Goal: Task Accomplishment & Management: Manage account settings

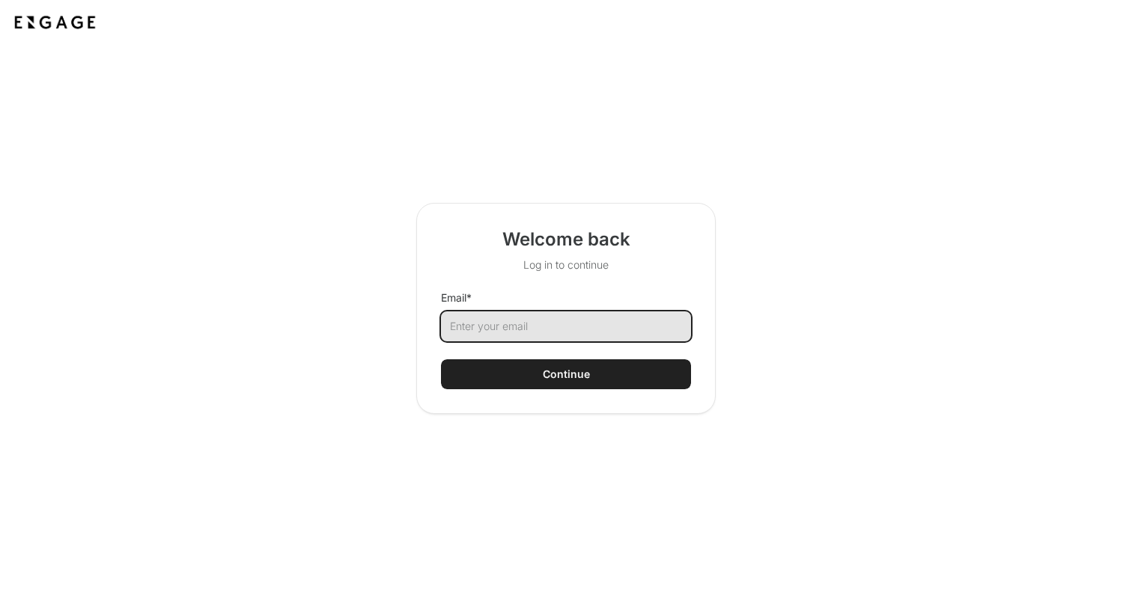
click at [594, 332] on input "Email *" at bounding box center [566, 327] width 250 height 30
type input "[PERSON_NAME][EMAIL_ADDRESS][PERSON_NAME][DOMAIN_NAME]"
click at [441, 359] on button "Continue" at bounding box center [566, 374] width 250 height 30
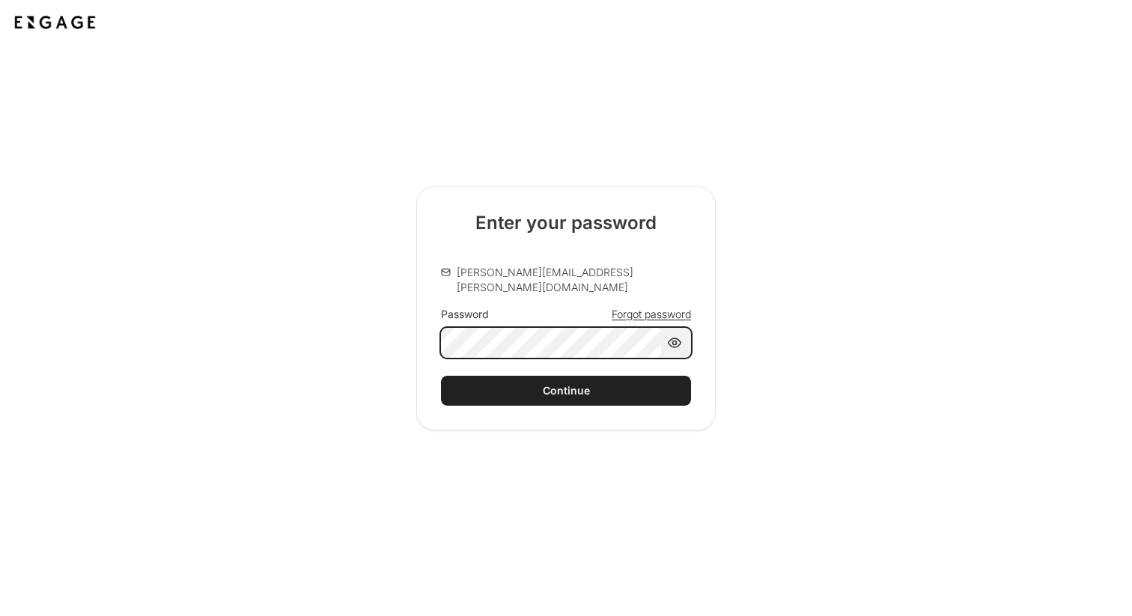
click at [441, 376] on button "Continue" at bounding box center [566, 391] width 250 height 30
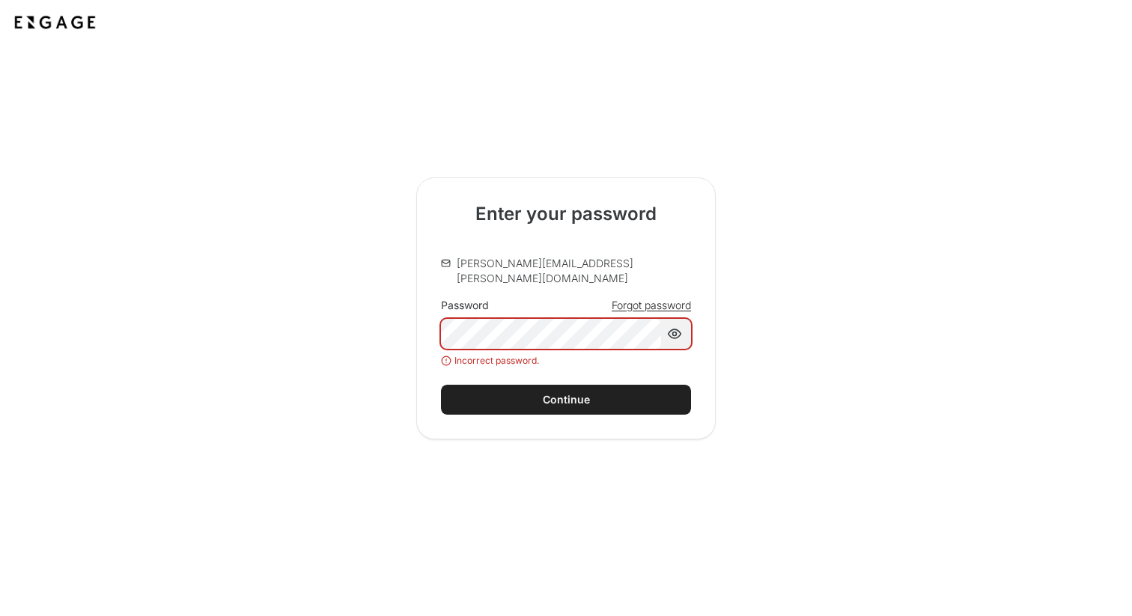
click at [669, 301] on span "Forgot password" at bounding box center [651, 305] width 79 height 15
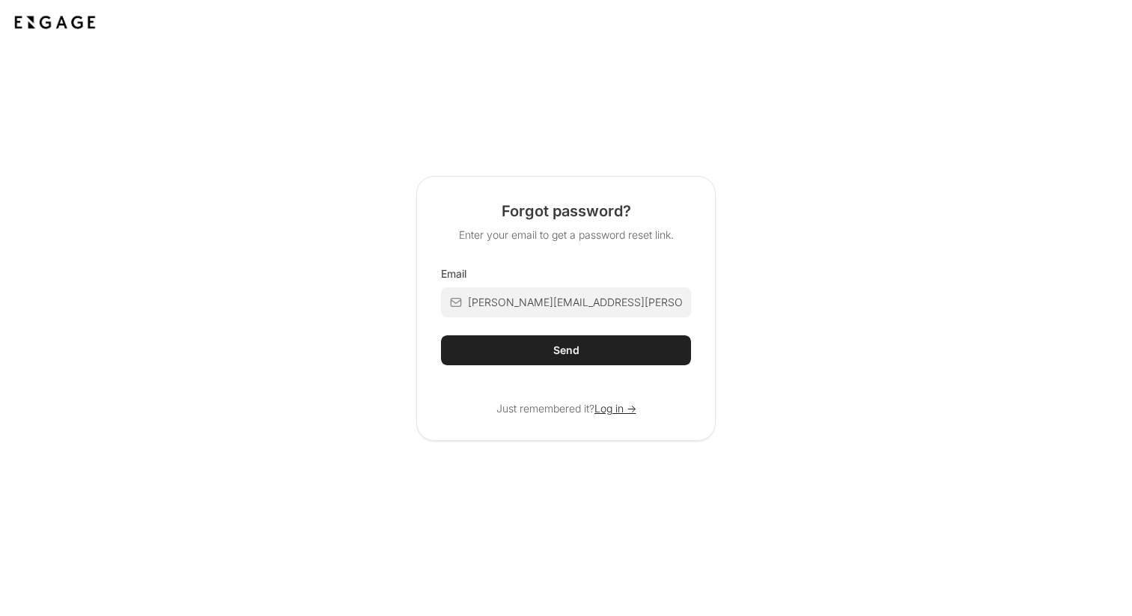
click at [563, 349] on div "Send" at bounding box center [566, 350] width 26 height 15
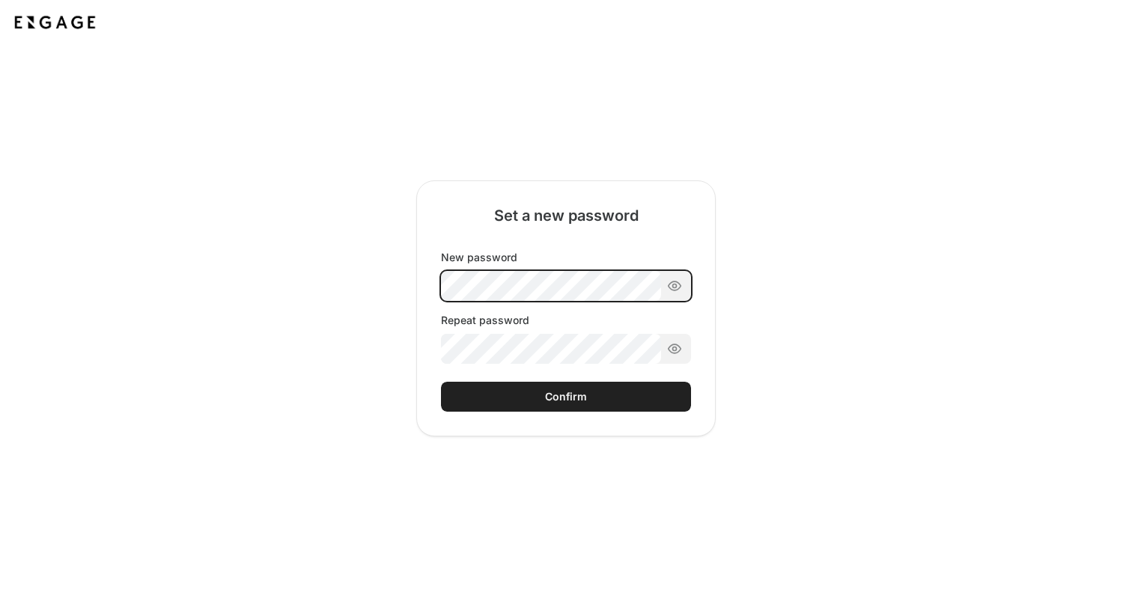
click at [601, 282] on div "New password Repeat password" at bounding box center [566, 307] width 250 height 114
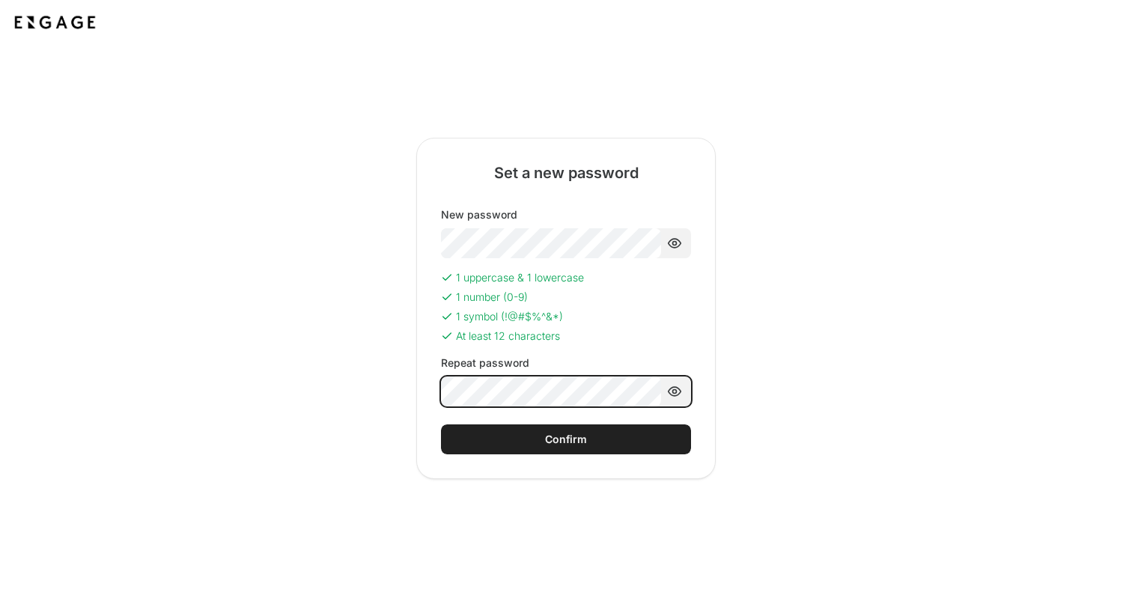
click at [441, 425] on button "Confirm" at bounding box center [566, 440] width 250 height 30
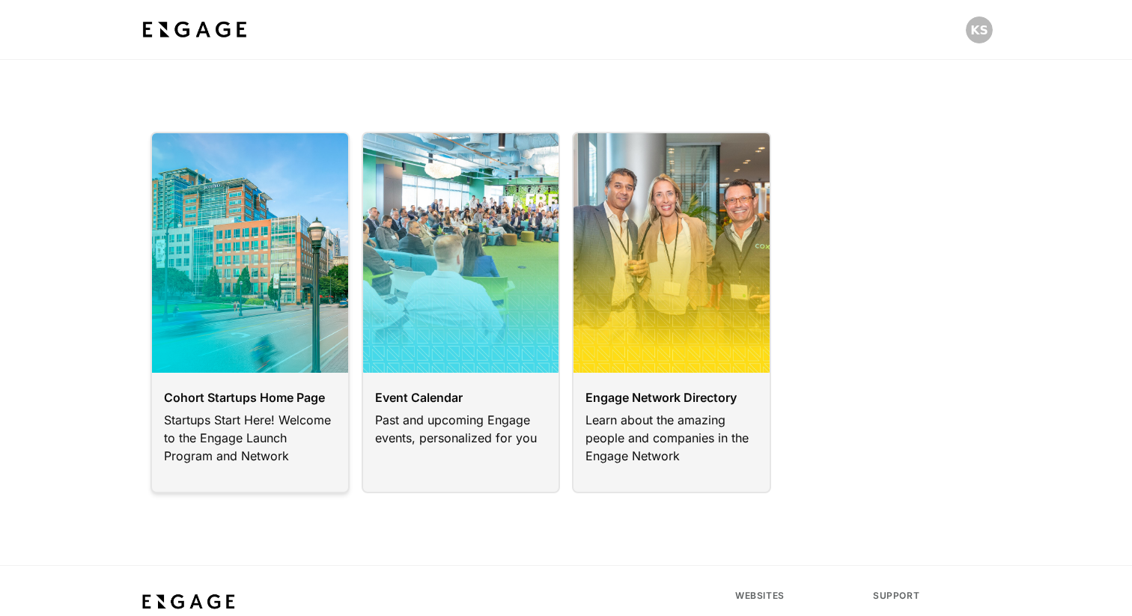
click at [260, 347] on link at bounding box center [250, 313] width 199 height 362
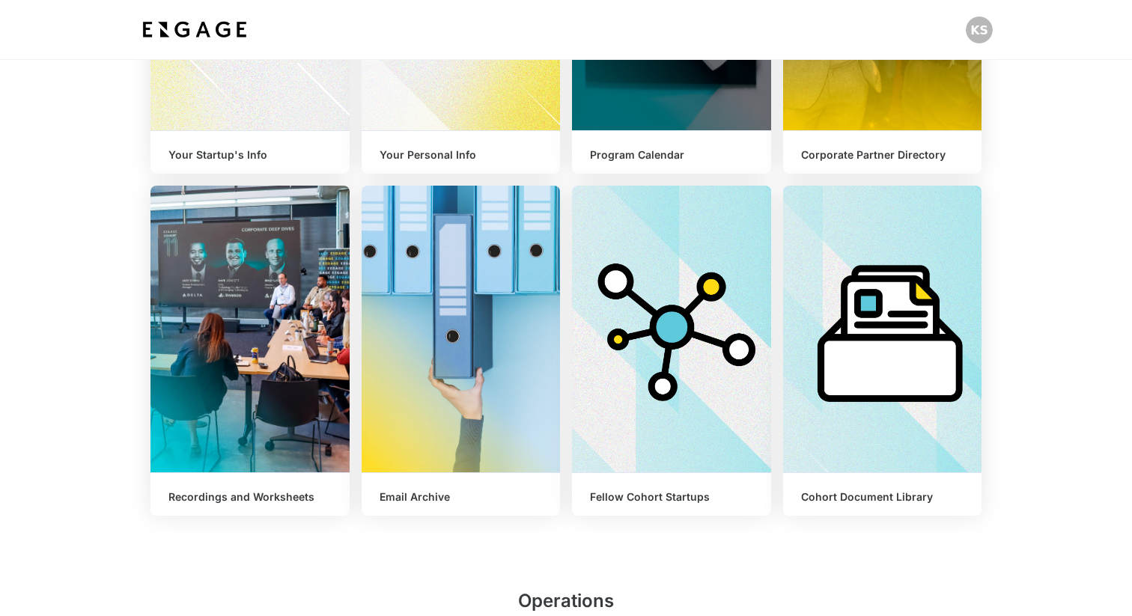
scroll to position [492, 0]
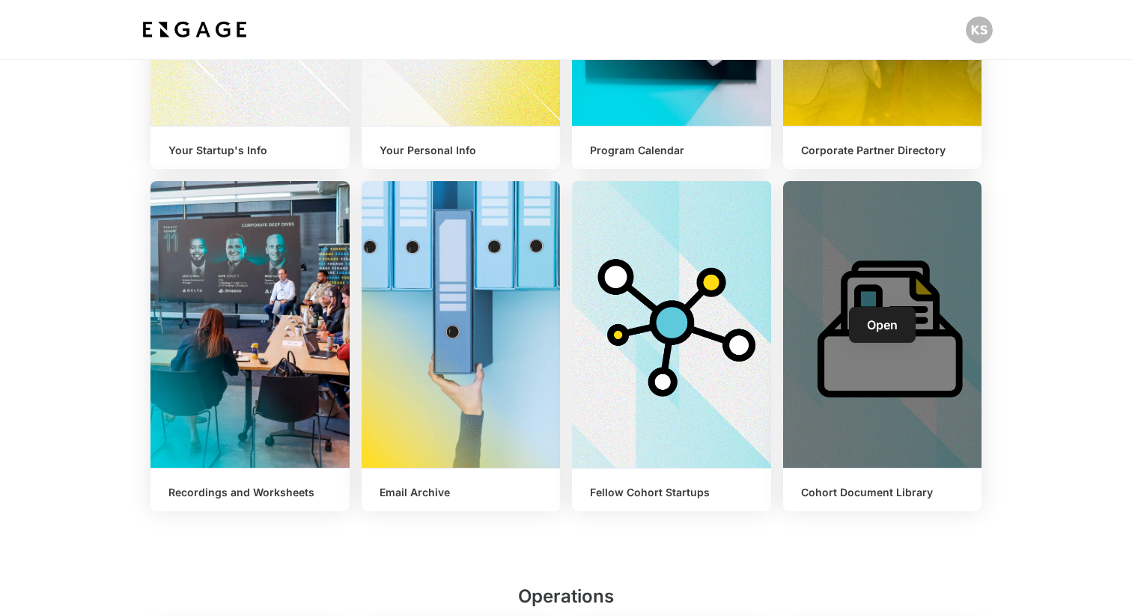
click at [877, 348] on div "Open" at bounding box center [882, 324] width 199 height 287
click at [884, 323] on span "Open" at bounding box center [882, 325] width 31 height 15
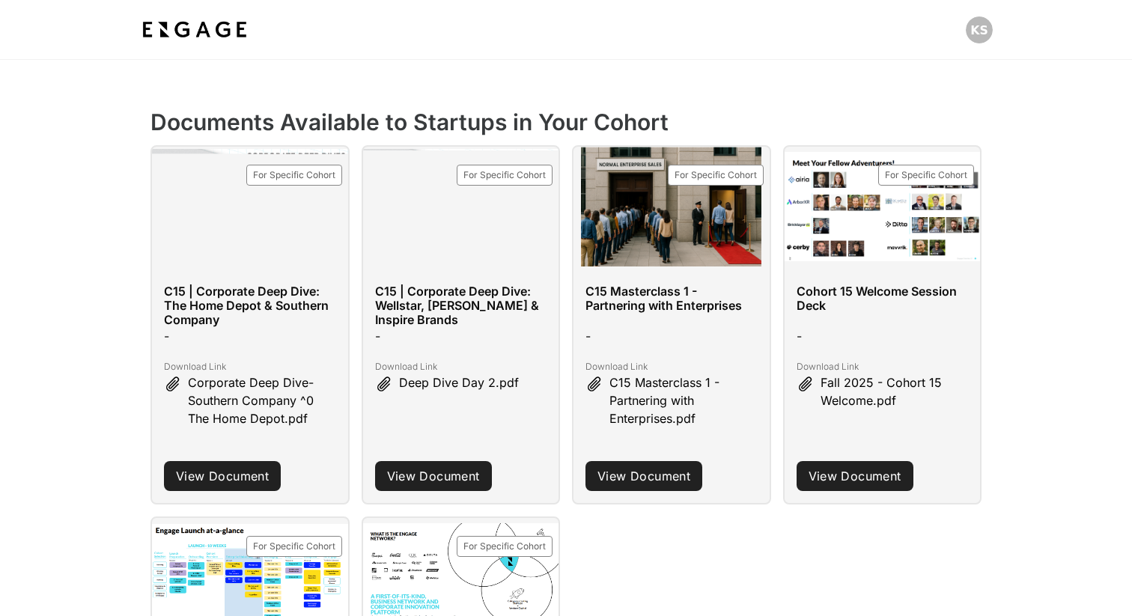
scroll to position [535, 0]
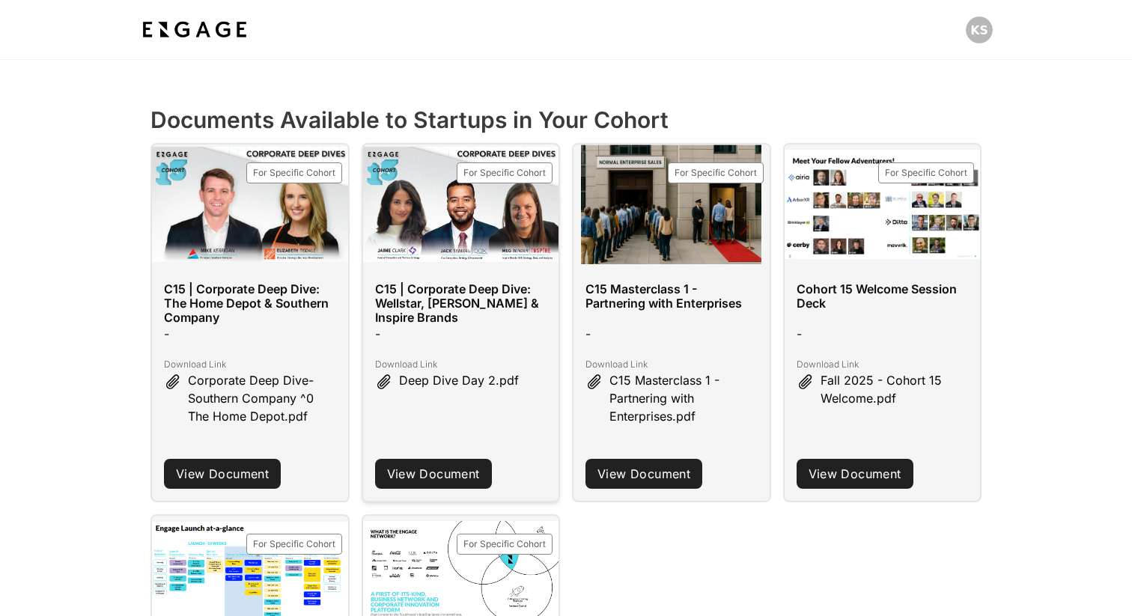
click at [483, 379] on span "Deep Dive Day 2.pdf" at bounding box center [459, 380] width 120 height 19
